Goal: Task Accomplishment & Management: Manage account settings

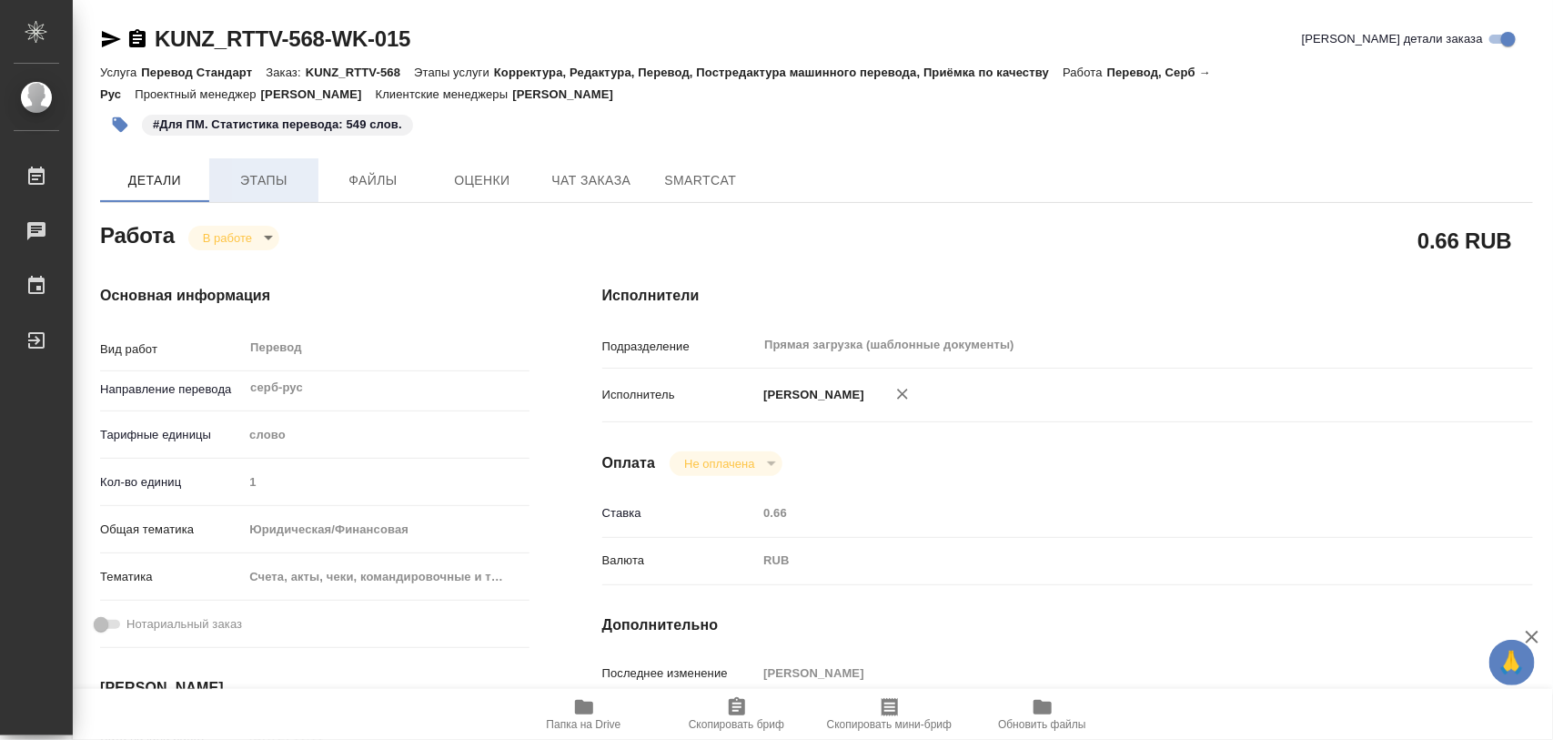
click at [278, 175] on span "Этапы" at bounding box center [263, 180] width 87 height 23
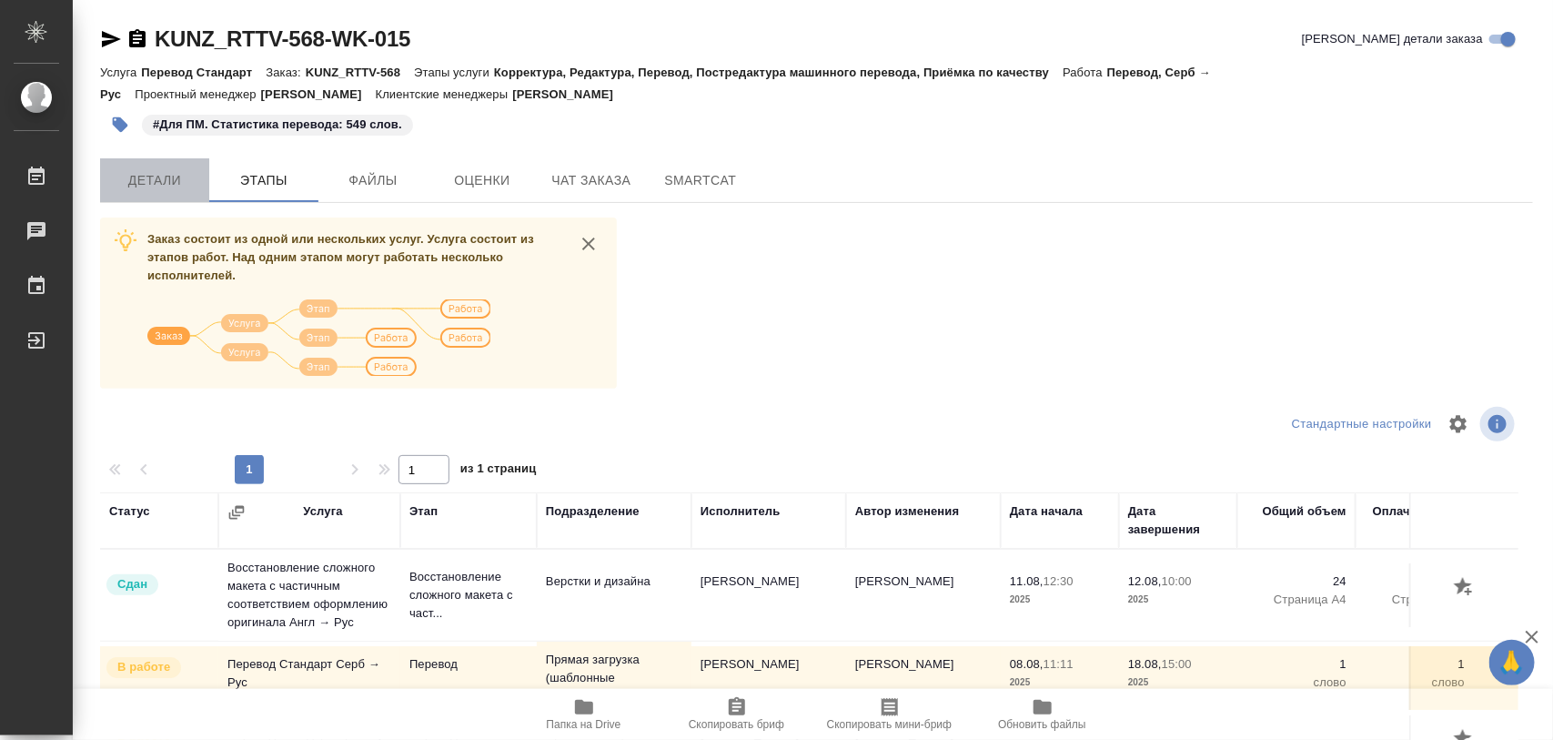
click at [177, 191] on span "Детали" at bounding box center [154, 180] width 87 height 23
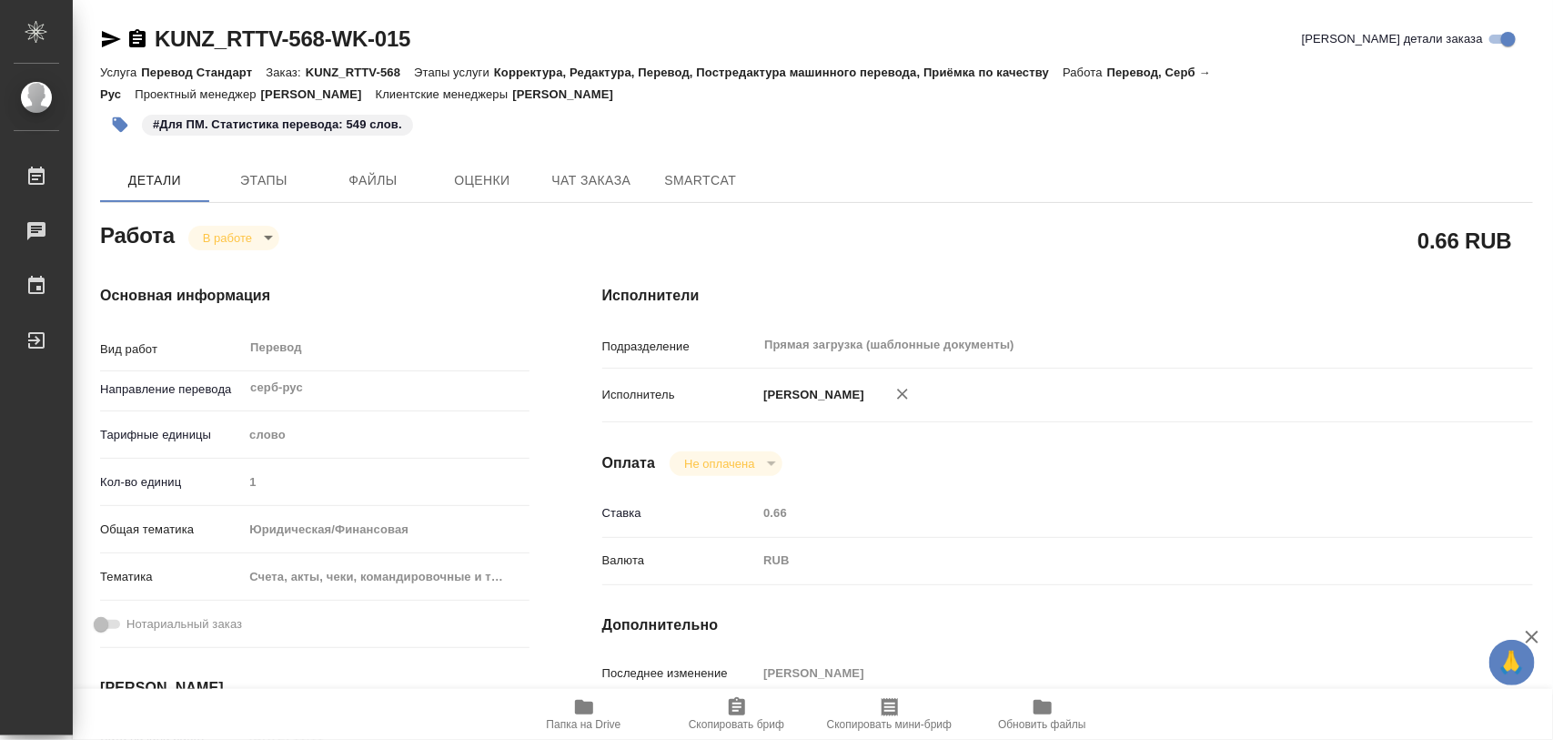
type textarea "x"
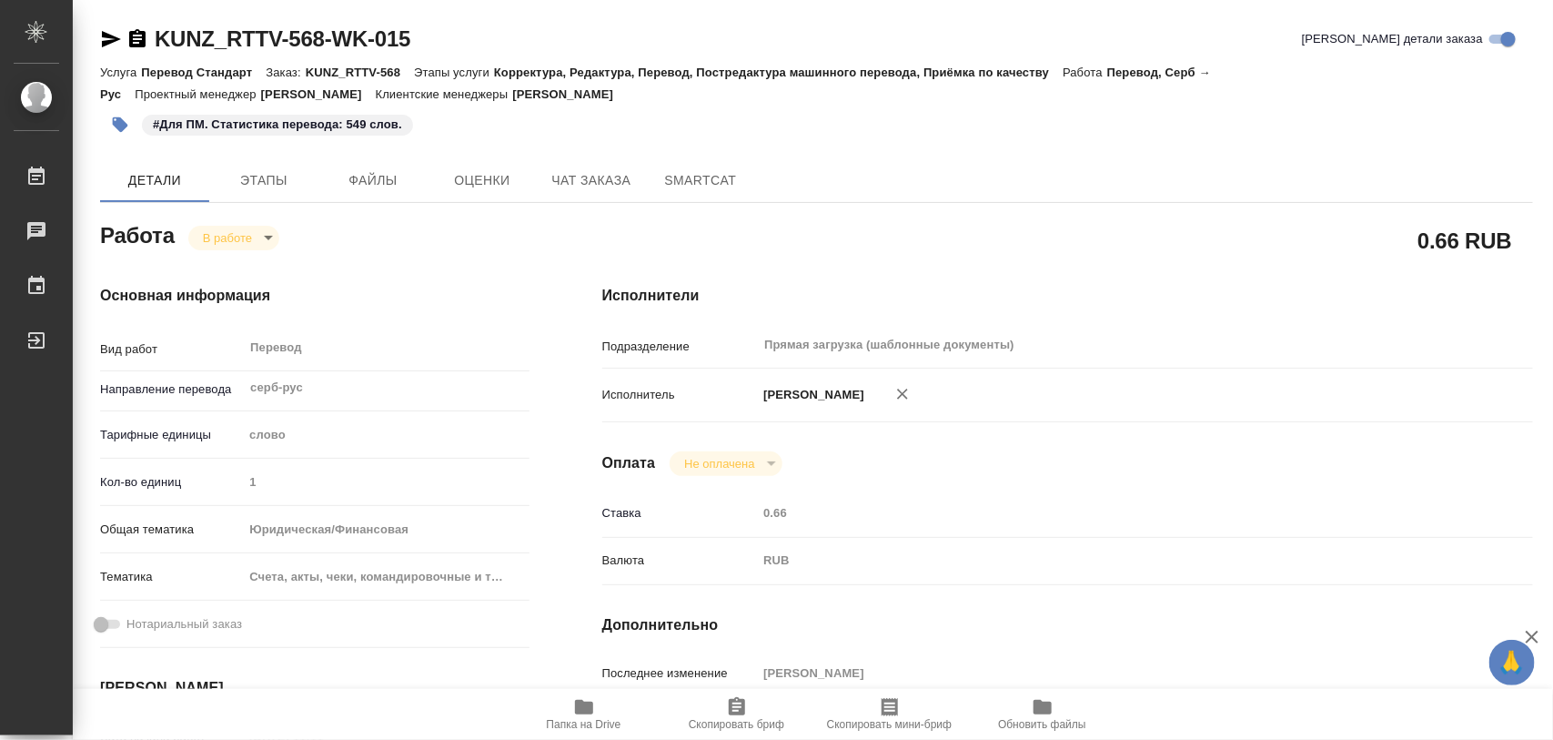
type textarea "x"
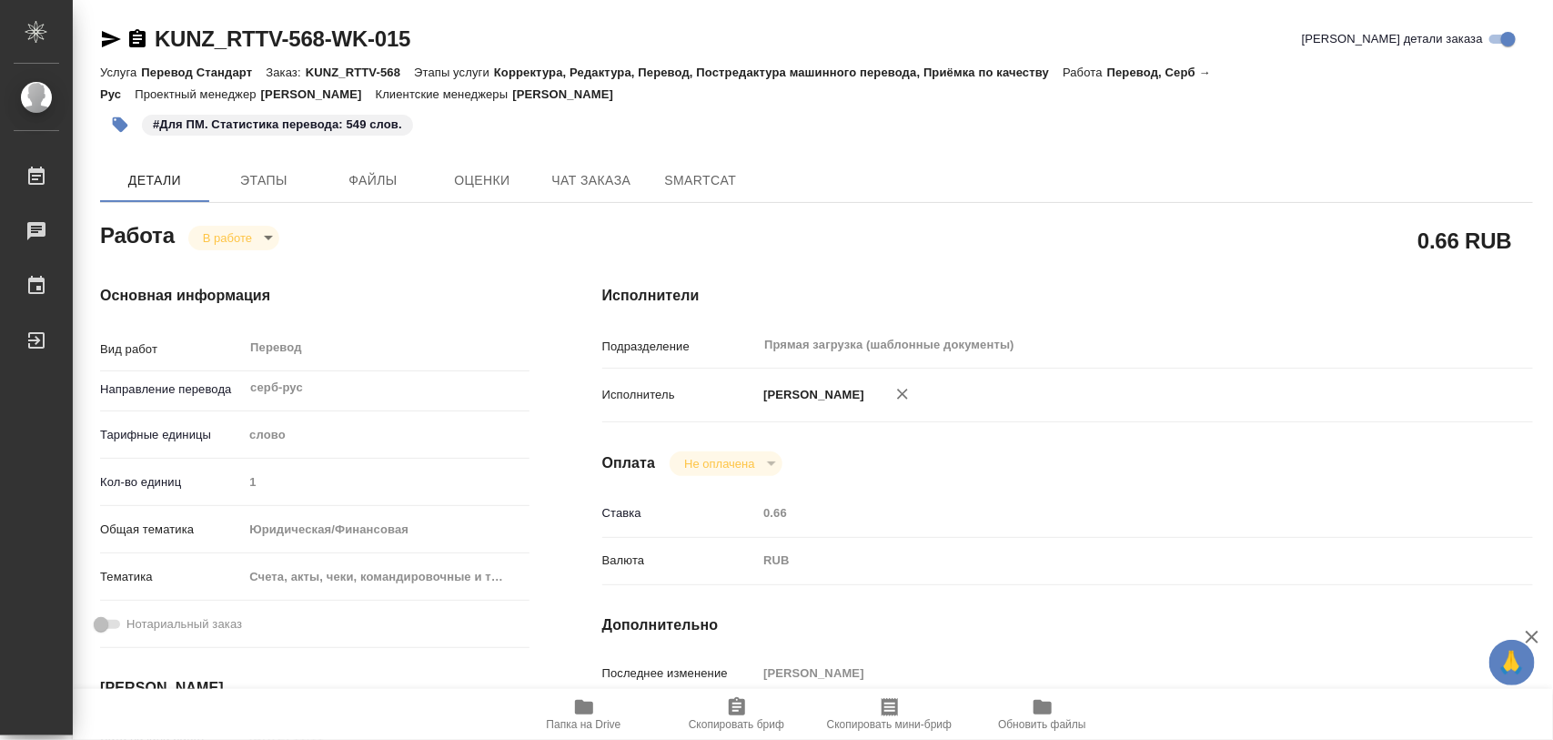
type textarea "x"
